Goal: Book appointment/travel/reservation

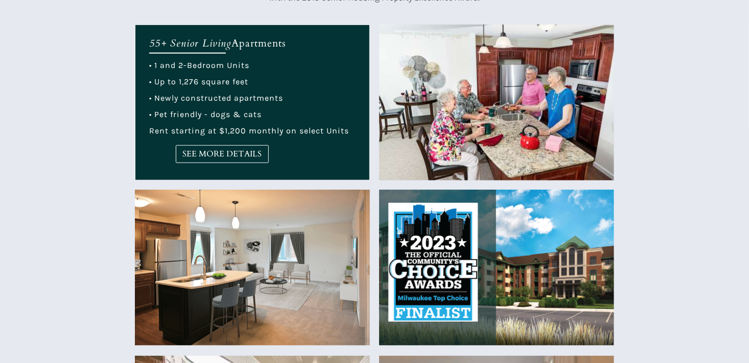
scroll to position [409, 0]
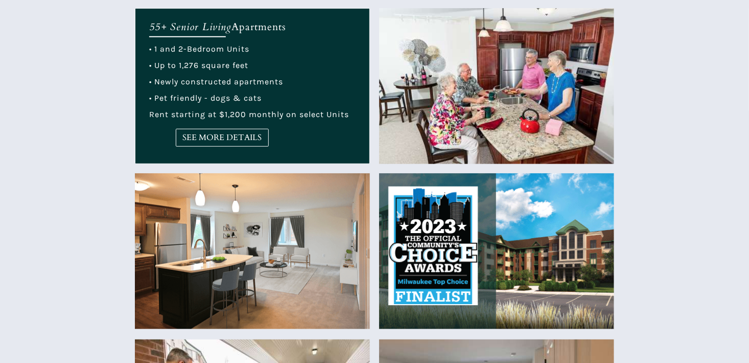
click at [250, 284] on img at bounding box center [252, 251] width 235 height 156
click at [251, 284] on img at bounding box center [252, 251] width 235 height 156
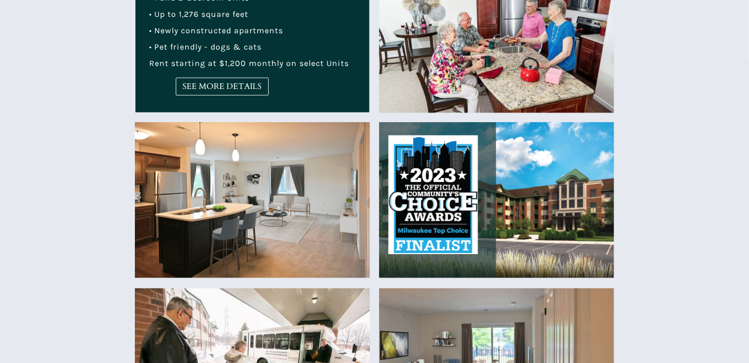
scroll to position [562, 0]
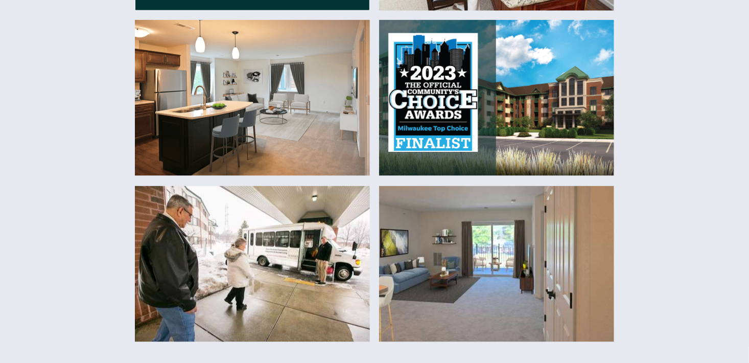
click at [456, 279] on img at bounding box center [496, 264] width 235 height 156
click at [512, 264] on img at bounding box center [496, 264] width 235 height 156
click at [482, 259] on img at bounding box center [496, 264] width 235 height 156
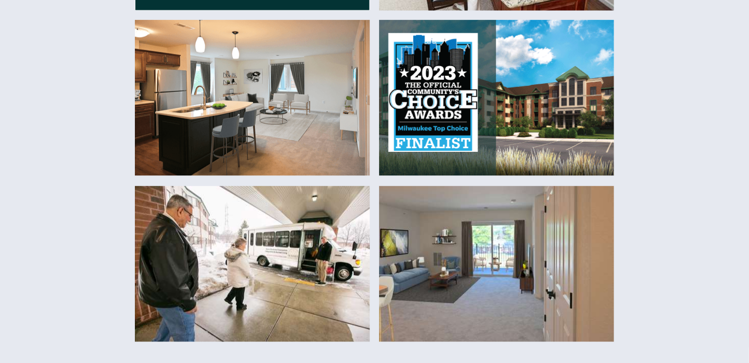
click at [478, 259] on img at bounding box center [496, 264] width 235 height 156
click at [477, 259] on img at bounding box center [496, 264] width 235 height 156
click at [475, 258] on img at bounding box center [496, 264] width 235 height 156
click at [466, 118] on img at bounding box center [496, 98] width 235 height 156
click at [467, 120] on img at bounding box center [496, 98] width 235 height 156
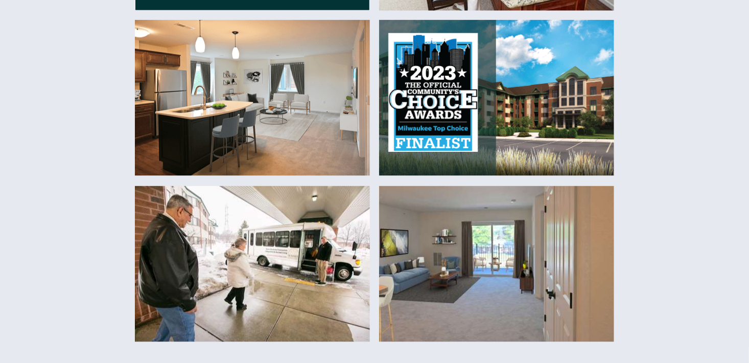
click at [468, 123] on img at bounding box center [496, 98] width 235 height 156
click at [268, 143] on img at bounding box center [252, 98] width 235 height 156
click at [268, 142] on img at bounding box center [252, 98] width 235 height 156
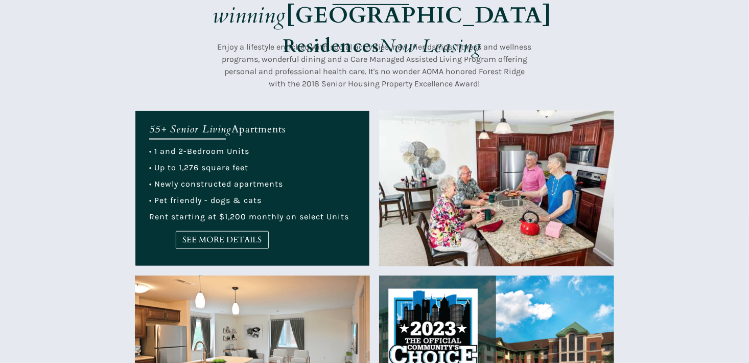
scroll to position [256, 0]
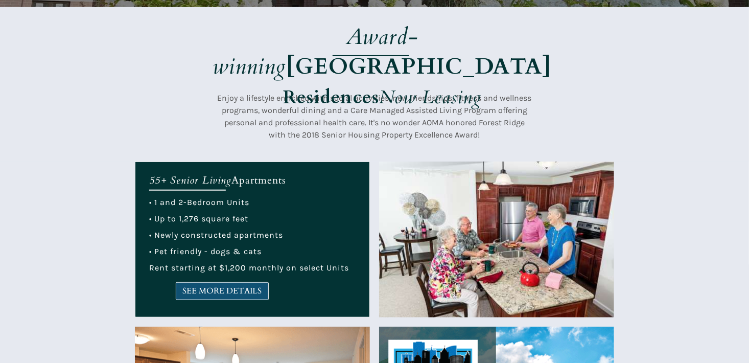
click at [252, 289] on span "SEE MORE DETAILS" at bounding box center [222, 291] width 92 height 10
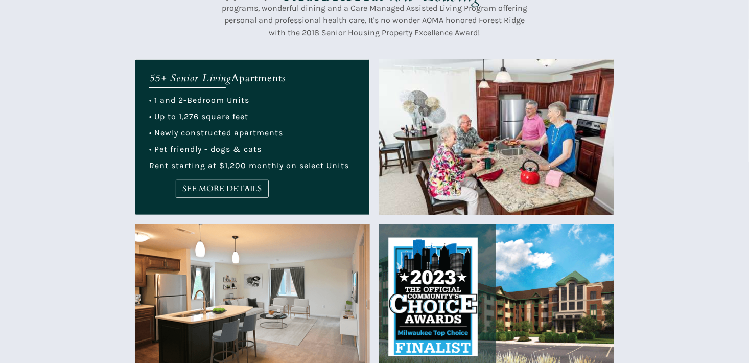
scroll to position [0, 0]
drag, startPoint x: 32, startPoint y: 2845, endPoint x: 41, endPoint y: 2824, distance: 22.2
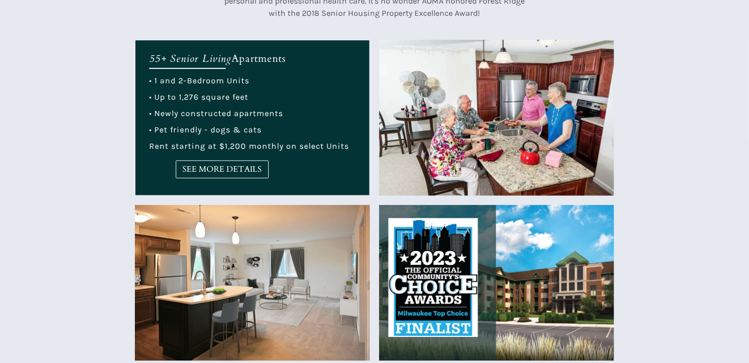
scroll to position [409, 0]
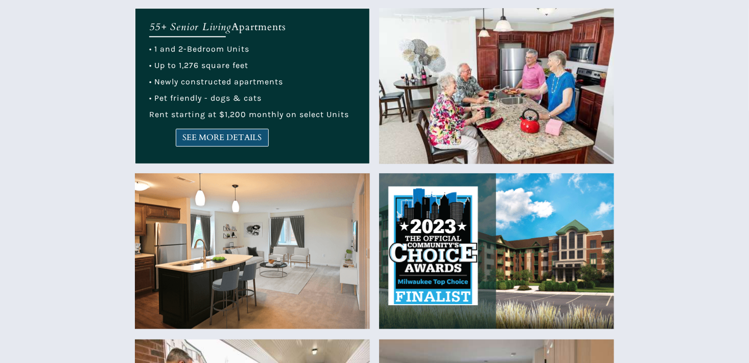
click at [260, 135] on span "SEE MORE DETAILS" at bounding box center [222, 138] width 92 height 10
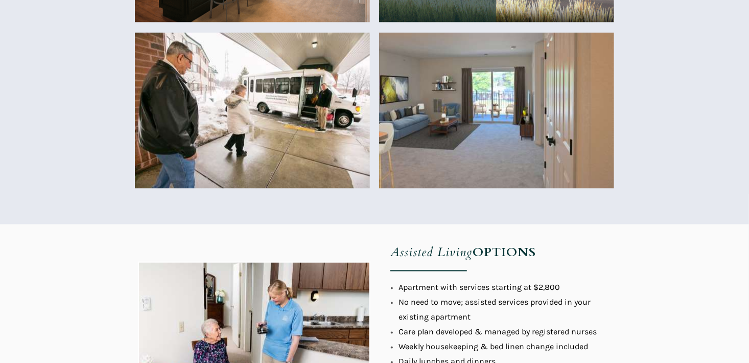
scroll to position [767, 0]
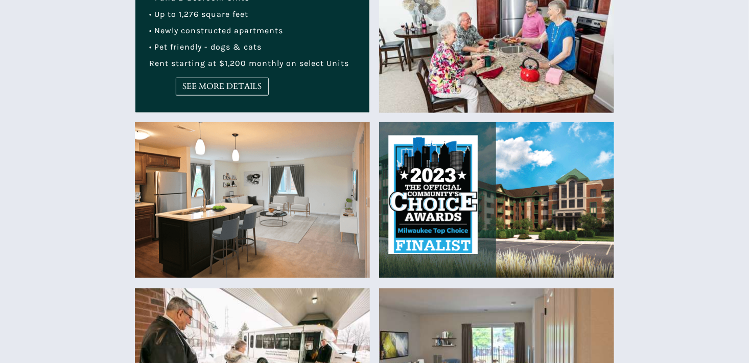
scroll to position [307, 0]
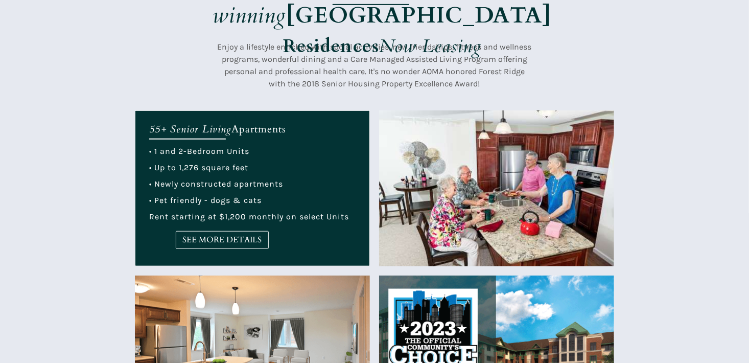
click at [262, 131] on span "Apartments" at bounding box center [259, 129] width 55 height 14
click at [362, 34] on strong "Residences" at bounding box center [331, 46] width 96 height 25
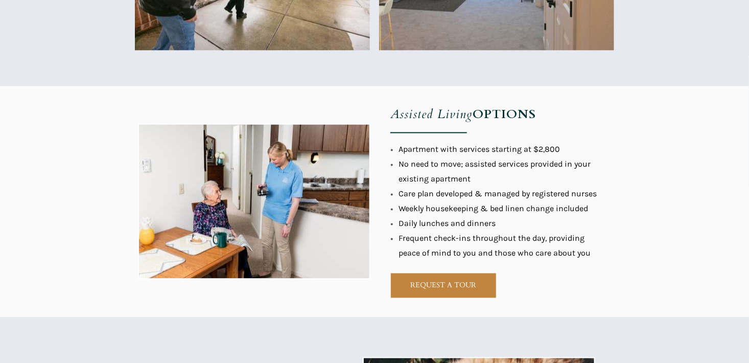
scroll to position [869, 0]
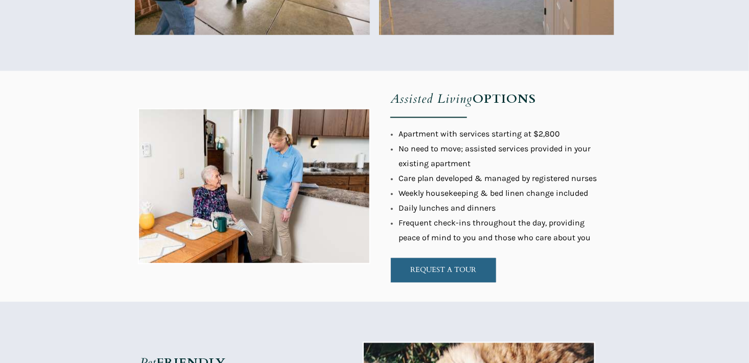
click at [469, 278] on link "REQUEST A TOUR" at bounding box center [443, 271] width 106 height 26
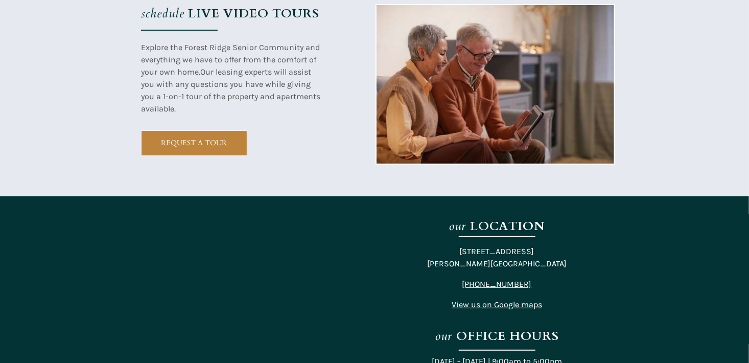
scroll to position [1861, 0]
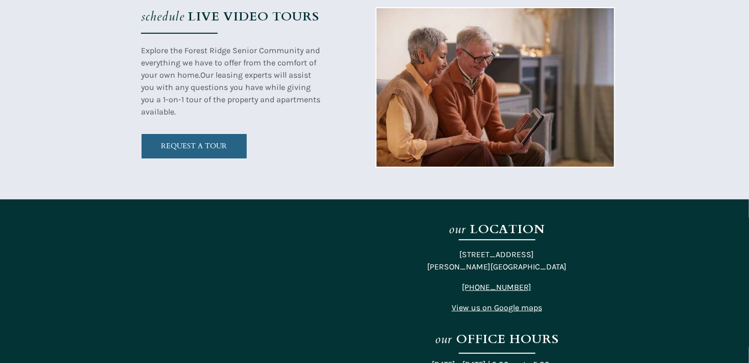
click at [244, 145] on span "REQUEST A TOUR" at bounding box center [194, 146] width 105 height 9
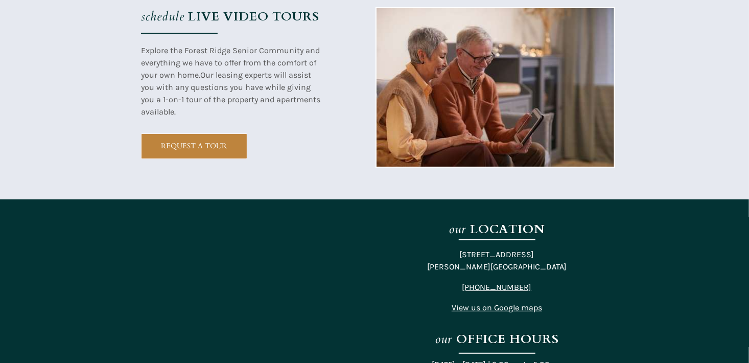
scroll to position [2576, 0]
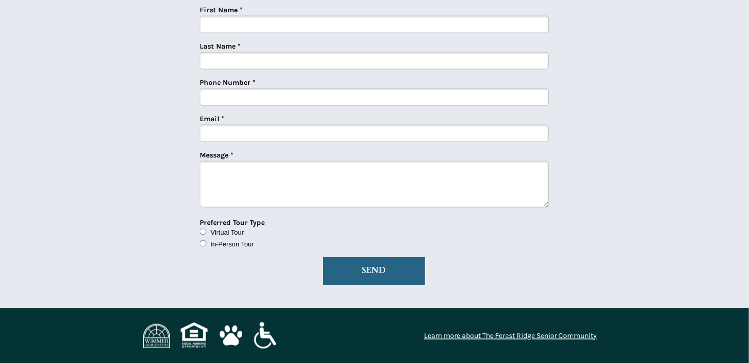
click at [397, 268] on span "SEND" at bounding box center [374, 271] width 102 height 10
